Goal: Find specific page/section: Find specific page/section

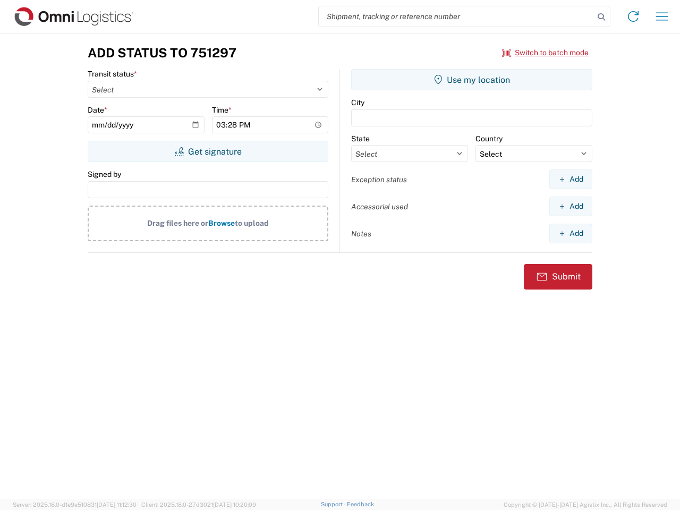
click at [456, 16] on input "search" at bounding box center [456, 16] width 275 height 20
click at [601, 17] on icon at bounding box center [601, 17] width 15 height 15
click at [633, 16] on icon at bounding box center [633, 16] width 17 height 17
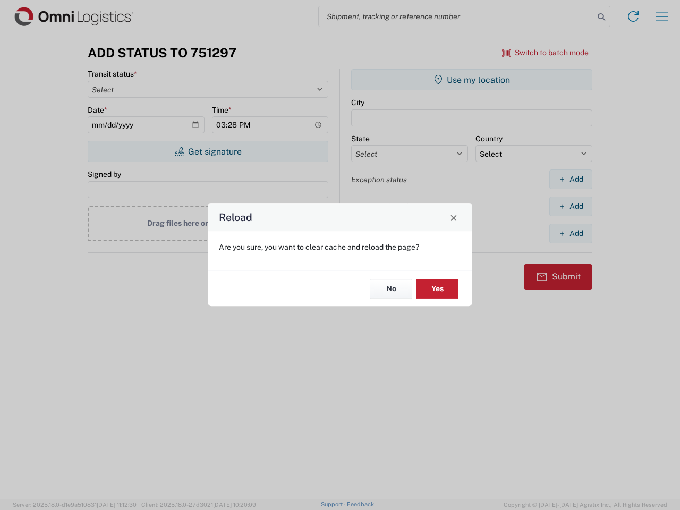
click at [545, 53] on div "Reload Are you sure, you want to clear cache and reload the page? No Yes" at bounding box center [340, 255] width 680 height 510
click at [208, 151] on div "Reload Are you sure, you want to clear cache and reload the page? No Yes" at bounding box center [340, 255] width 680 height 510
click at [472, 80] on div "Reload Are you sure, you want to clear cache and reload the page? No Yes" at bounding box center [340, 255] width 680 height 510
click at [570, 179] on div "Reload Are you sure, you want to clear cache and reload the page? No Yes" at bounding box center [340, 255] width 680 height 510
click at [570, 206] on div "Reload Are you sure, you want to clear cache and reload the page? No Yes" at bounding box center [340, 255] width 680 height 510
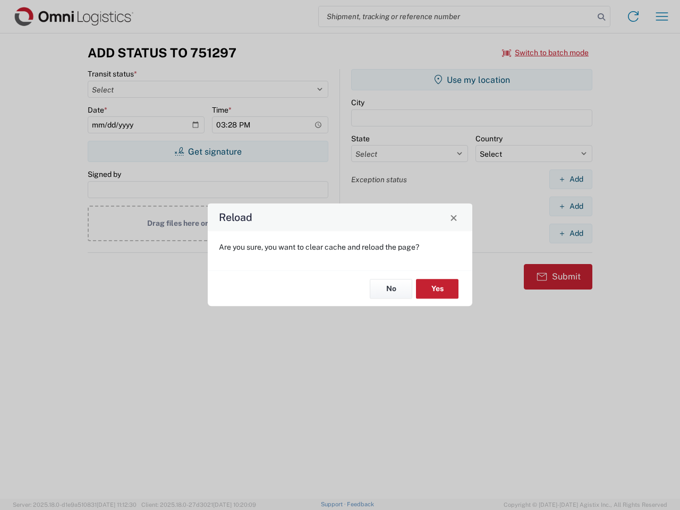
click at [570, 233] on div "Reload Are you sure, you want to clear cache and reload the page? No Yes" at bounding box center [340, 255] width 680 height 510
